Goal: Information Seeking & Learning: Learn about a topic

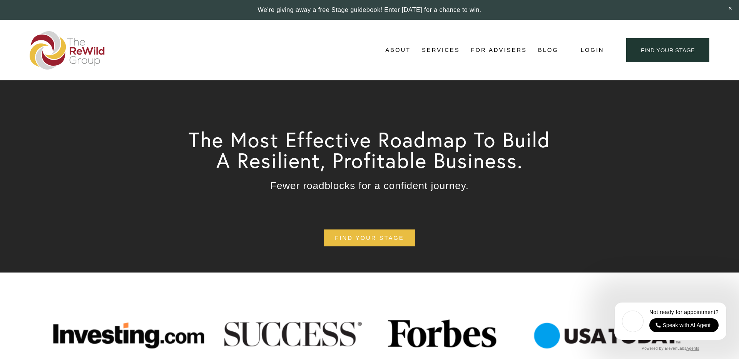
click at [498, 50] on link "For Advisers" at bounding box center [498, 51] width 56 height 12
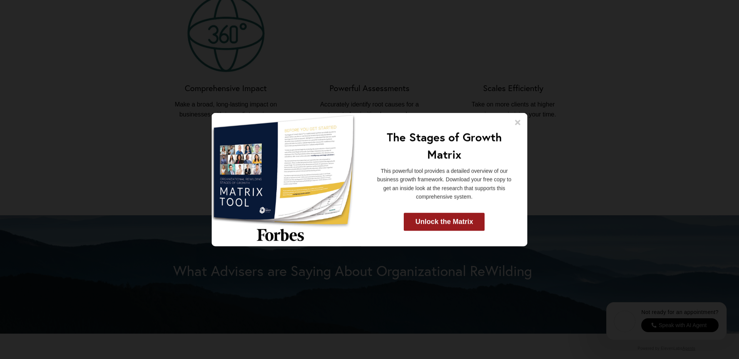
scroll to position [924, 0]
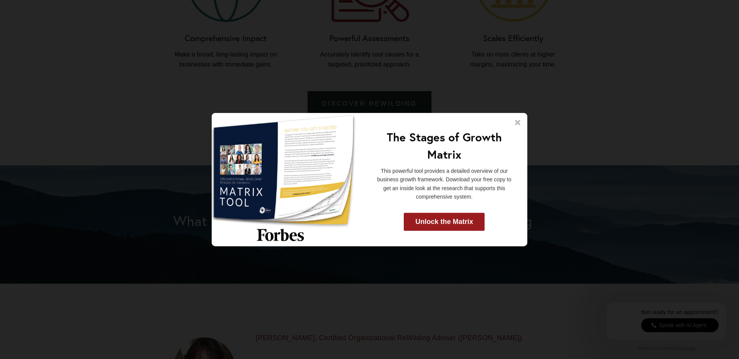
click at [515, 122] on icon at bounding box center [518, 123] width 8 height 8
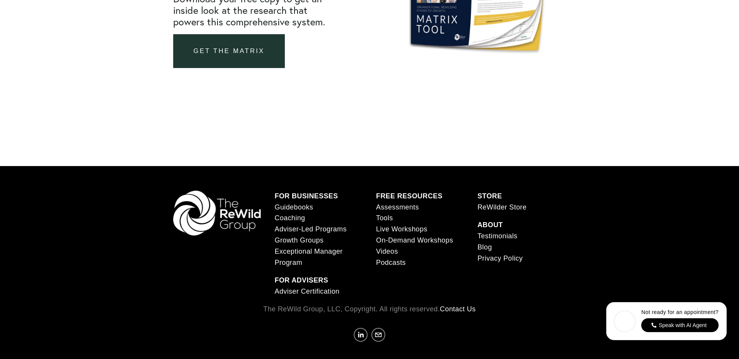
scroll to position [2981, 0]
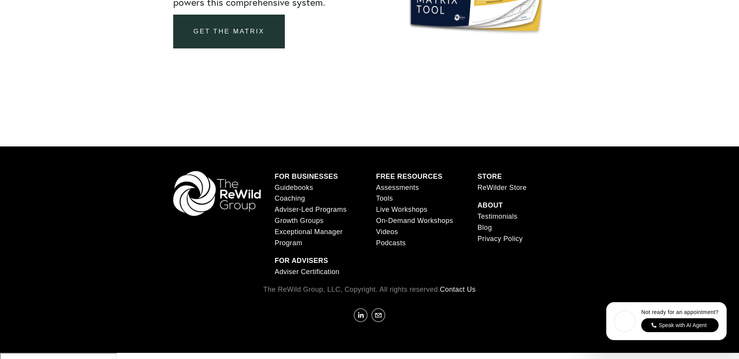
click at [293, 204] on link "Coaching" at bounding box center [290, 198] width 30 height 11
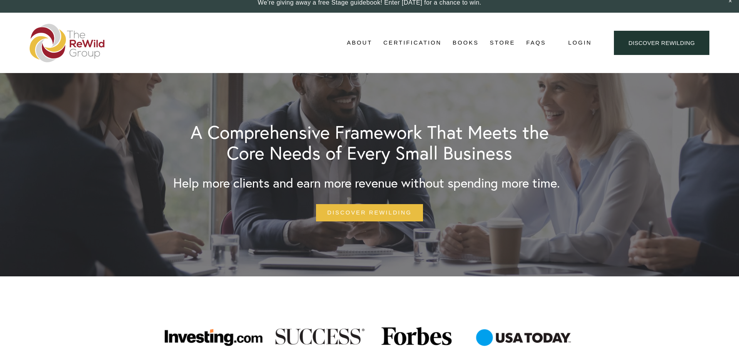
scroll to position [0, 0]
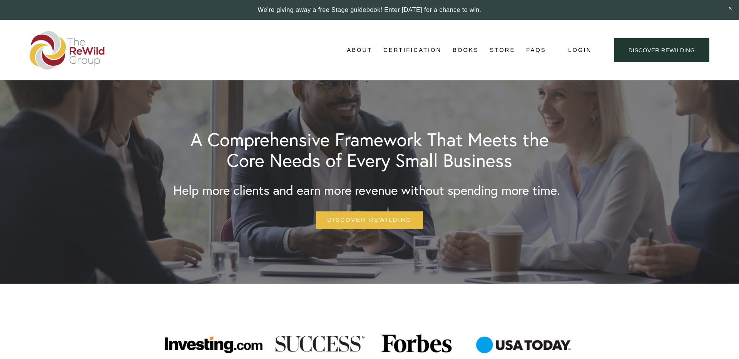
click at [0, 0] on link "Adviser Network" at bounding box center [0, 0] width 0 height 0
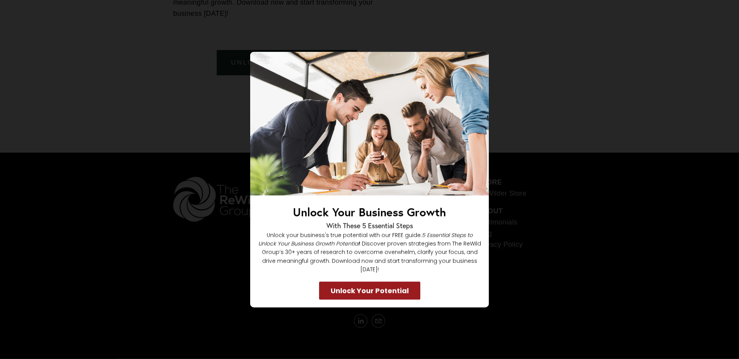
scroll to position [1831, 0]
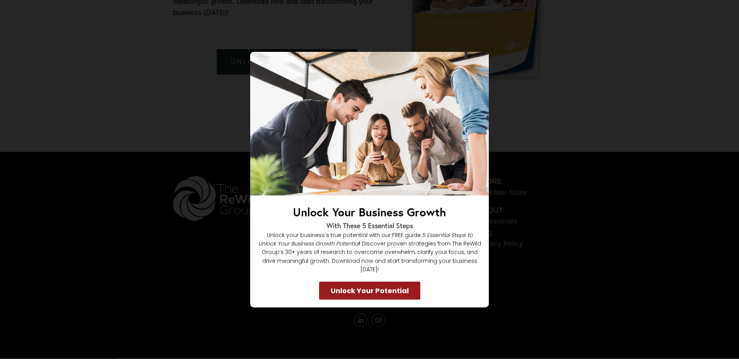
drag, startPoint x: 161, startPoint y: 219, endPoint x: 181, endPoint y: 213, distance: 21.1
click at [161, 219] on div "Unlock Your Business Growth With These 5 Essential Steps Unlock your business's…" at bounding box center [369, 180] width 686 height 256
click at [516, 160] on div "Unlock Your Business Growth With These 5 Essential Steps Unlock your business's…" at bounding box center [369, 180] width 686 height 256
click at [131, 182] on div "Unlock Your Business Growth With These 5 Essential Steps Unlock your business's…" at bounding box center [369, 180] width 686 height 256
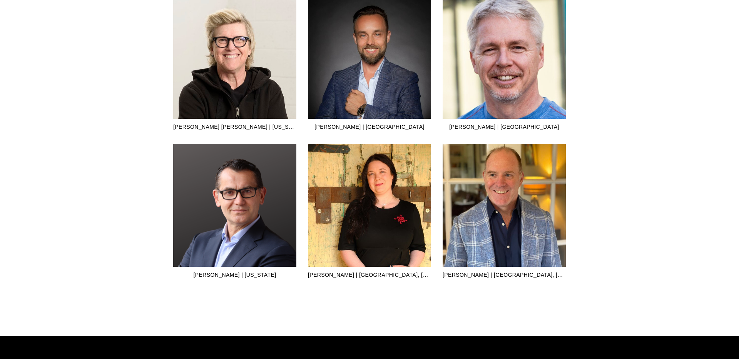
scroll to position [1998, 0]
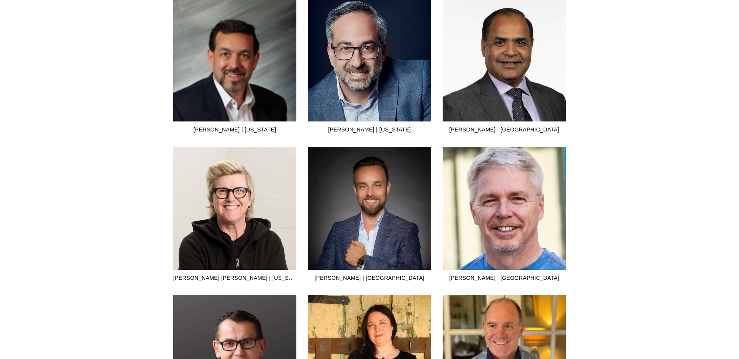
click at [241, 93] on img at bounding box center [234, 59] width 123 height 123
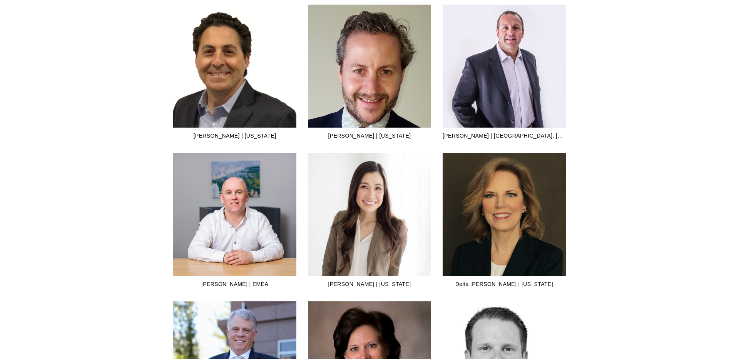
scroll to position [698, 0]
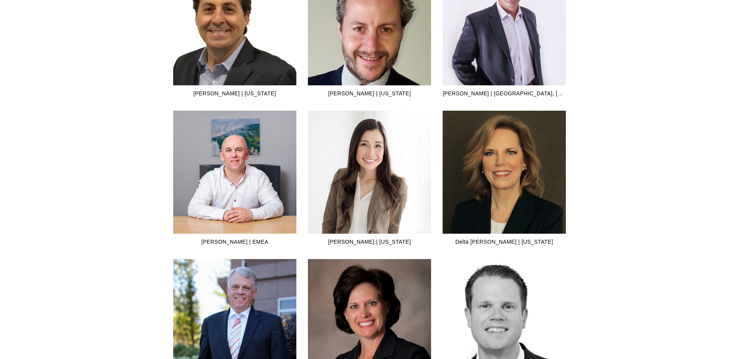
click at [382, 147] on img at bounding box center [369, 185] width 123 height 185
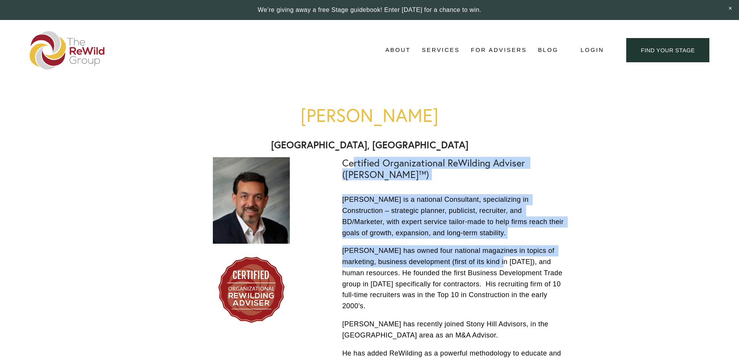
drag, startPoint x: 353, startPoint y: 158, endPoint x: 494, endPoint y: 260, distance: 174.1
click at [494, 260] on div "Certified Organizational ReWilding Adviser ([PERSON_NAME]™) [PERSON_NAME] is a …" at bounding box center [454, 281] width 224 height 249
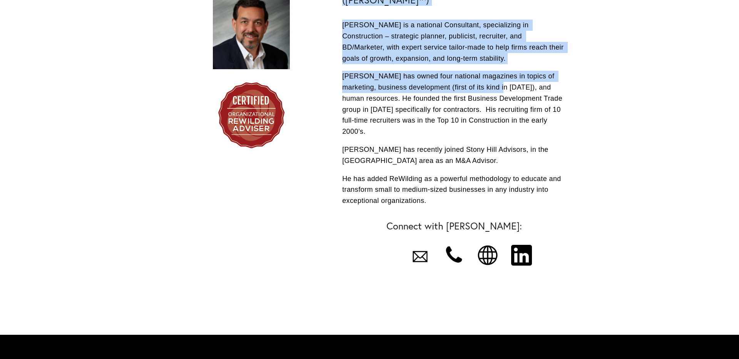
scroll to position [176, 0]
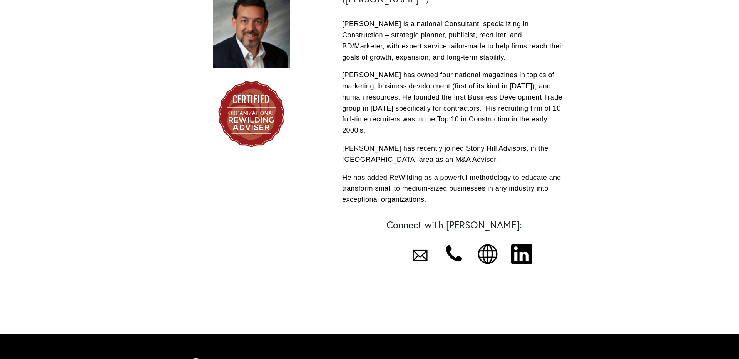
drag, startPoint x: 355, startPoint y: 165, endPoint x: 462, endPoint y: 190, distance: 110.2
click at [462, 190] on p "He has added ReWilding as a powerful methodology to educate and transform small…" at bounding box center [454, 188] width 224 height 33
drag, startPoint x: 441, startPoint y: 189, endPoint x: 322, endPoint y: 109, distance: 143.3
click at [322, 109] on div "Certified Organizational ReWilding Adviser (CORA™) Larry has recently joined St…" at bounding box center [369, 124] width 405 height 299
click at [344, 111] on p "Larry has owned four national magazines in topics of marketing, business develo…" at bounding box center [454, 103] width 224 height 67
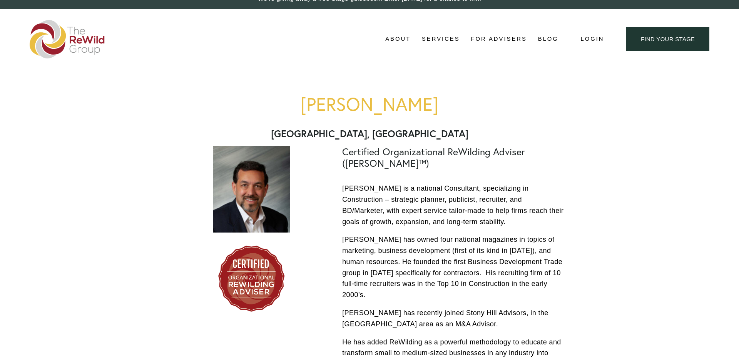
scroll to position [0, 0]
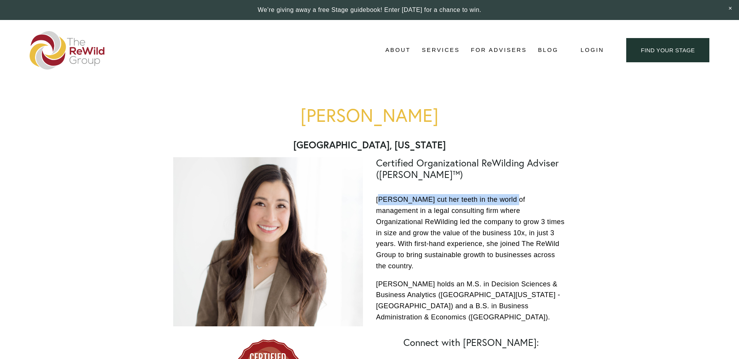
drag, startPoint x: 381, startPoint y: 195, endPoint x: 510, endPoint y: 199, distance: 128.9
click at [510, 199] on p "[PERSON_NAME] cut her teeth in the world of management in a legal consulting fi…" at bounding box center [471, 233] width 190 height 78
click at [433, 127] on div "[PERSON_NAME] [GEOGRAPHIC_DATA], [US_STATE]" at bounding box center [369, 128] width 392 height 46
drag, startPoint x: 432, startPoint y: 118, endPoint x: 304, endPoint y: 119, distance: 128.1
click at [304, 119] on h1 "[PERSON_NAME]" at bounding box center [369, 115] width 392 height 20
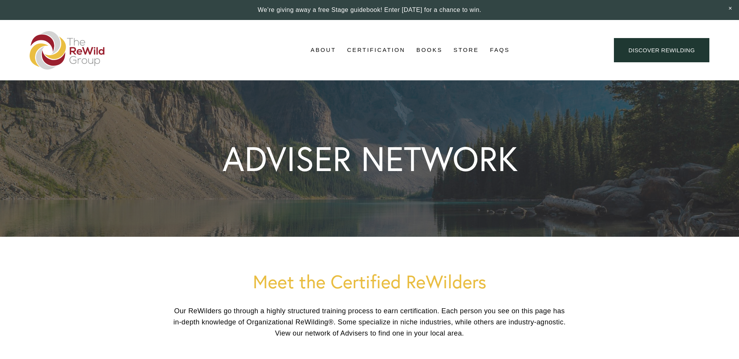
scroll to position [698, 0]
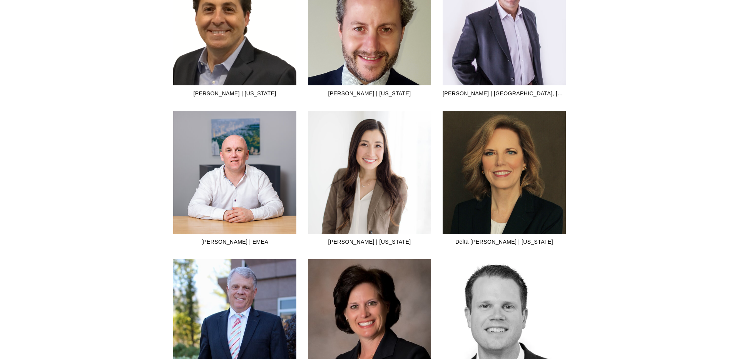
click at [410, 143] on img at bounding box center [369, 185] width 123 height 185
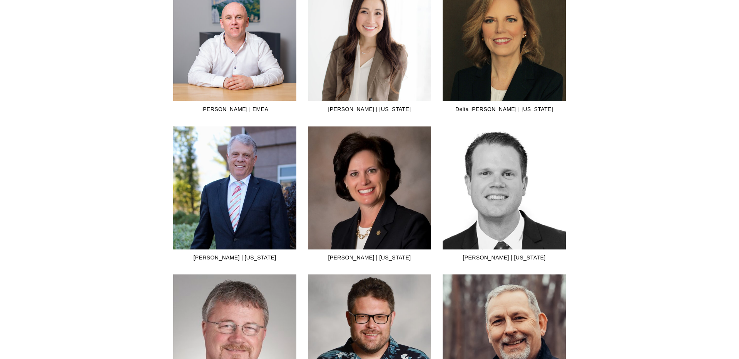
scroll to position [1032, 0]
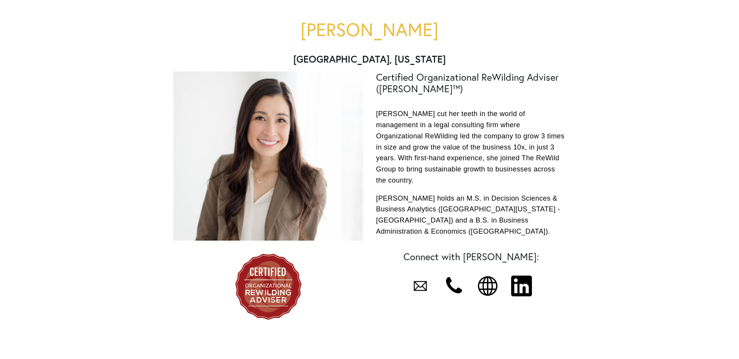
scroll to position [88, 0]
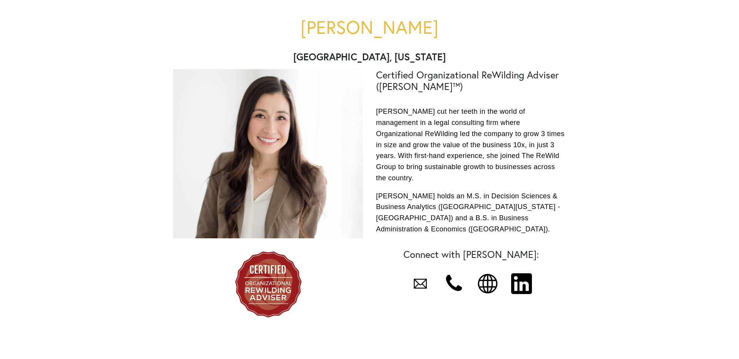
click at [519, 274] on div at bounding box center [521, 284] width 21 height 21
